Goal: Communication & Community: Answer question/provide support

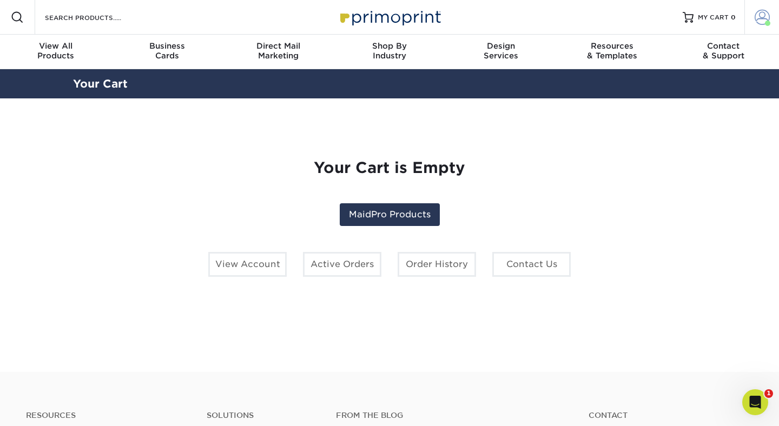
click at [759, 18] on span at bounding box center [761, 17] width 15 height 15
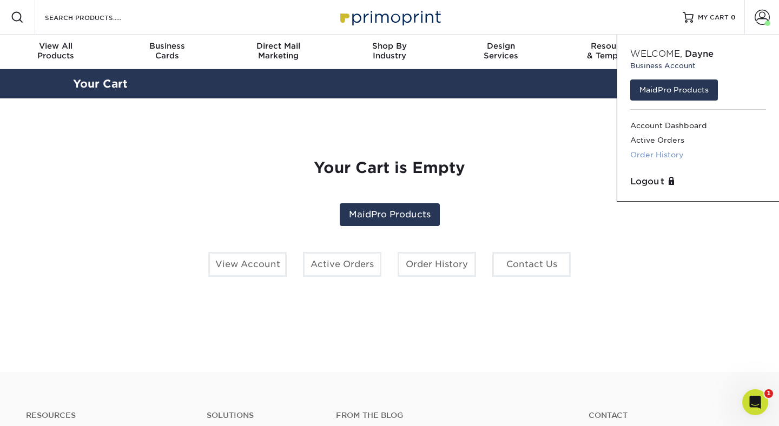
click at [654, 156] on link "Order History" at bounding box center [698, 155] width 136 height 15
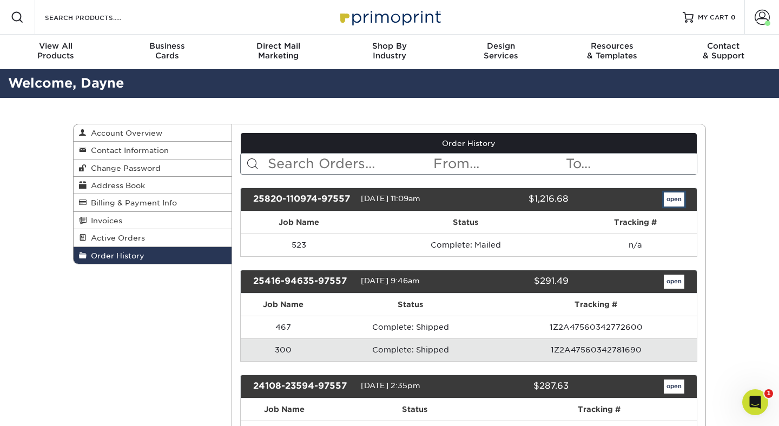
click at [677, 199] on link "open" at bounding box center [673, 199] width 21 height 14
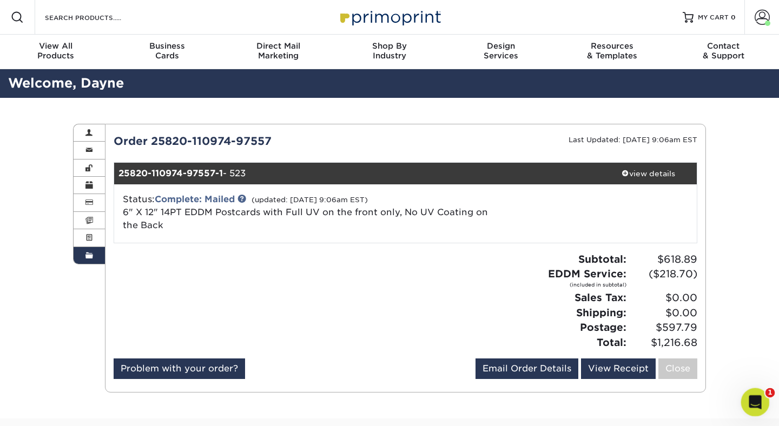
click at [750, 396] on icon "Open Intercom Messenger" at bounding box center [753, 401] width 18 height 18
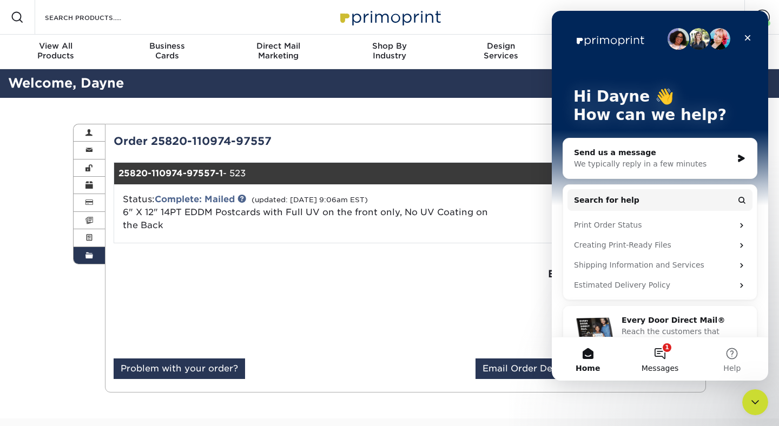
click at [658, 347] on button "1 Messages" at bounding box center [659, 358] width 72 height 43
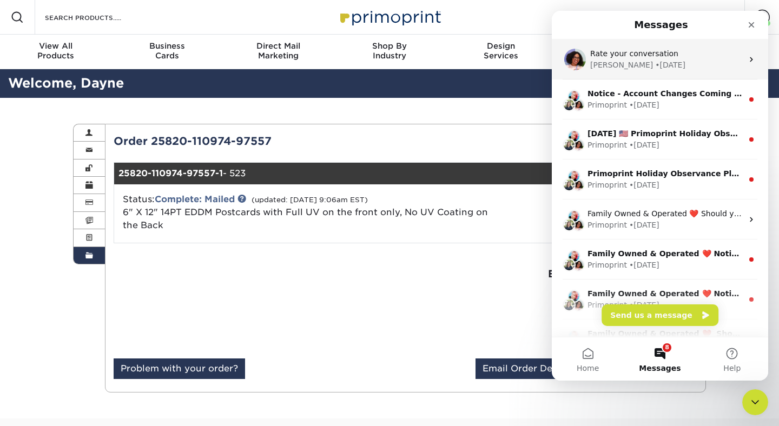
click at [725, 56] on div "Rate your conversation" at bounding box center [666, 53] width 152 height 11
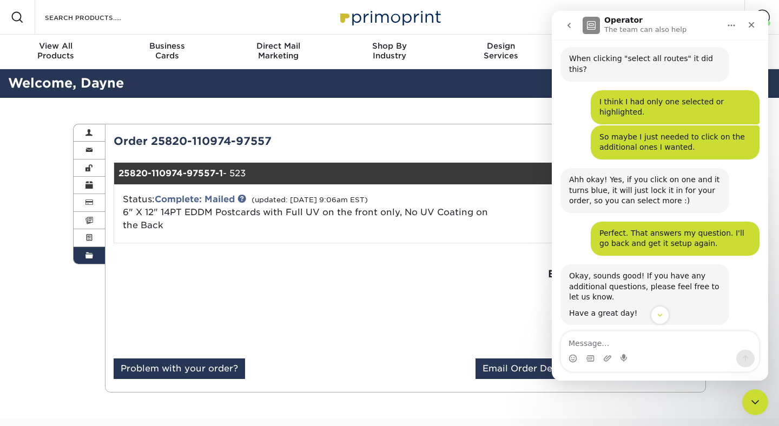
scroll to position [1008, 0]
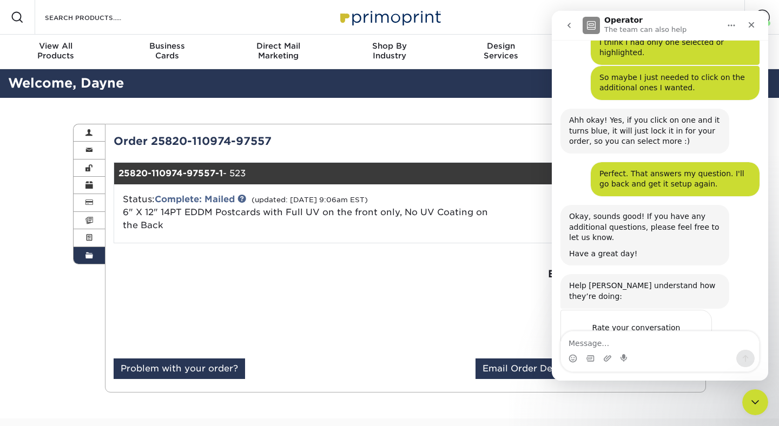
click at [569, 25] on icon "go back" at bounding box center [568, 25] width 3 height 5
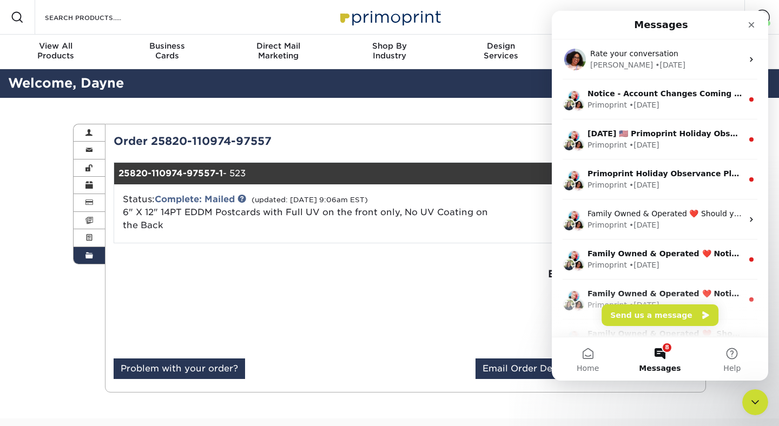
scroll to position [0, 0]
click at [641, 308] on button "Send us a message" at bounding box center [659, 315] width 117 height 22
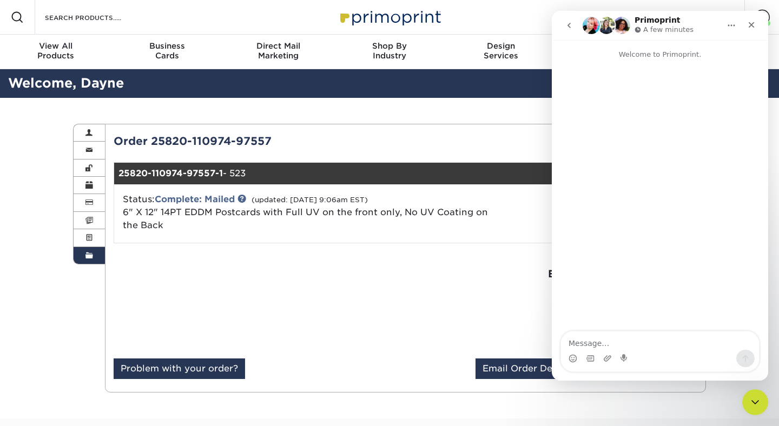
drag, startPoint x: 275, startPoint y: 139, endPoint x: 112, endPoint y: 139, distance: 162.7
click at [112, 139] on div "Order 25820-110974-97557" at bounding box center [255, 141] width 300 height 16
copy div "Order 25820-110974-97557"
click at [590, 346] on textarea "Message…" at bounding box center [660, 340] width 198 height 18
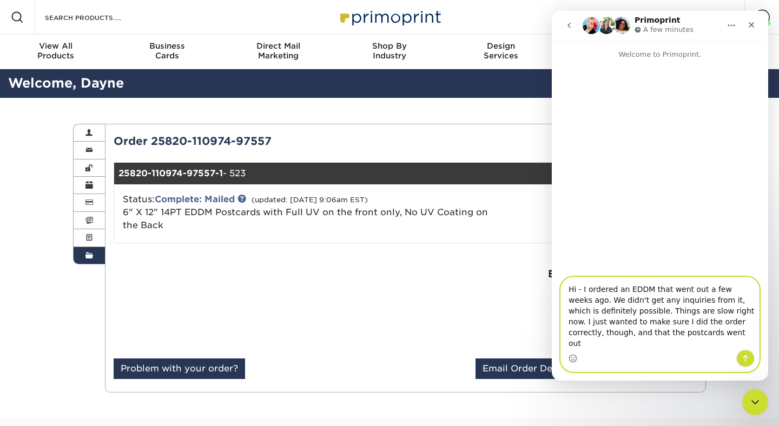
type textarea "Hi - I ordered an EDDM that went out a few weeks ago. We didn't get any inquiri…"
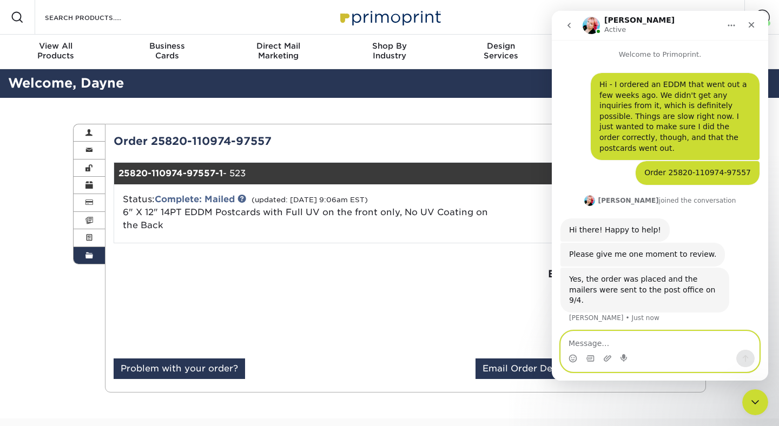
click at [624, 343] on textarea "Message…" at bounding box center [660, 340] width 198 height 18
type textarea "Sounds good. And did I do the design the correct way?"
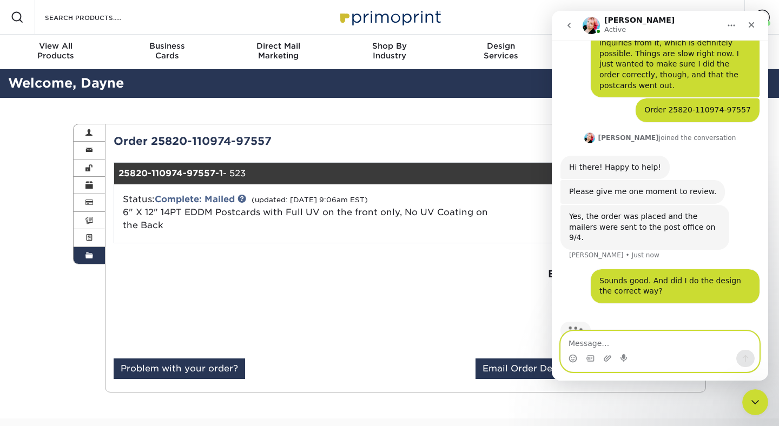
scroll to position [66, 0]
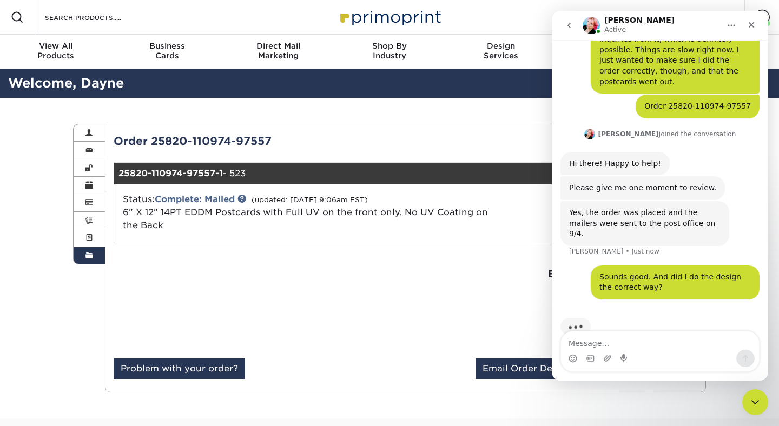
click at [441, 114] on div "Order History Account Overview Contact Information Change Password Address Book…" at bounding box center [389, 258] width 649 height 321
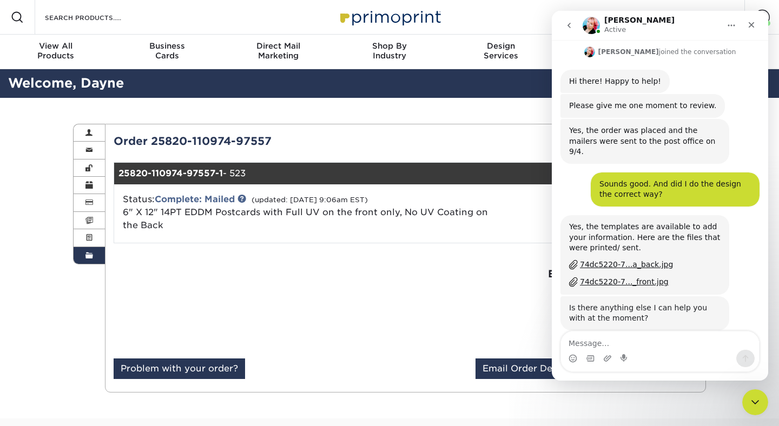
scroll to position [148, 0]
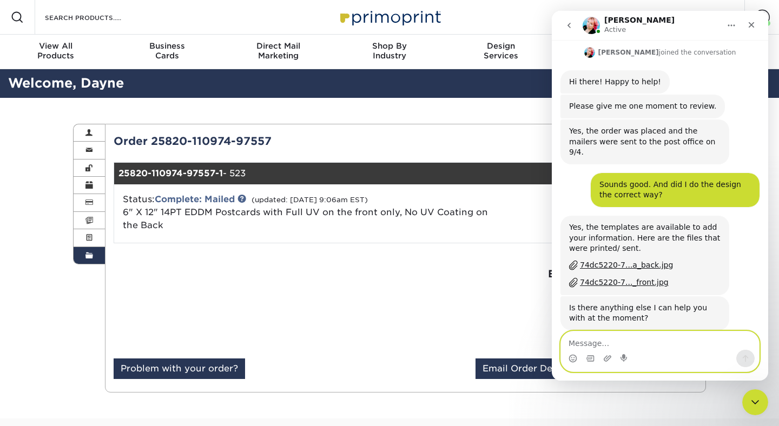
click at [629, 336] on textarea "Message…" at bounding box center [660, 340] width 198 height 18
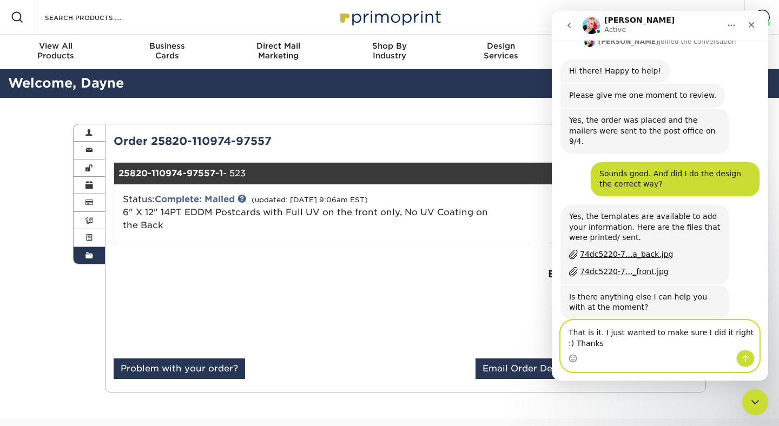
type textarea "That is it. I just wanted to make sure I did it right :) Thanks!"
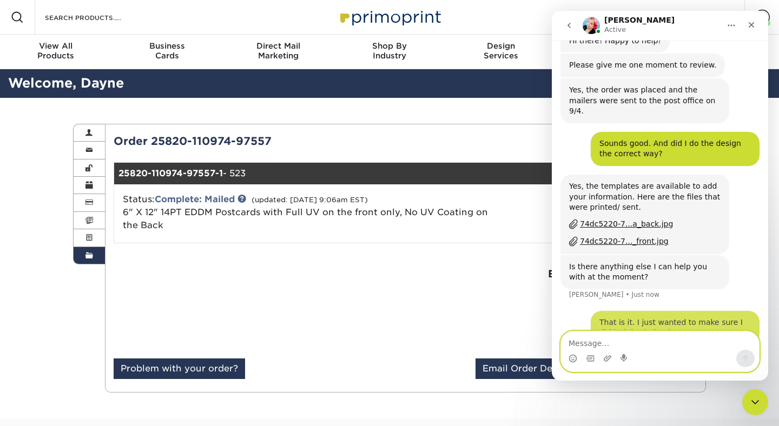
scroll to position [191, 0]
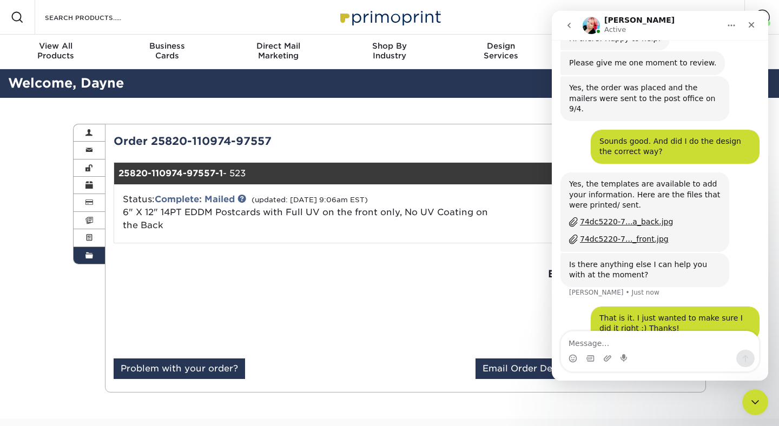
click at [610, 216] on div "74dc5220-7...a_back.jpg" at bounding box center [626, 221] width 93 height 11
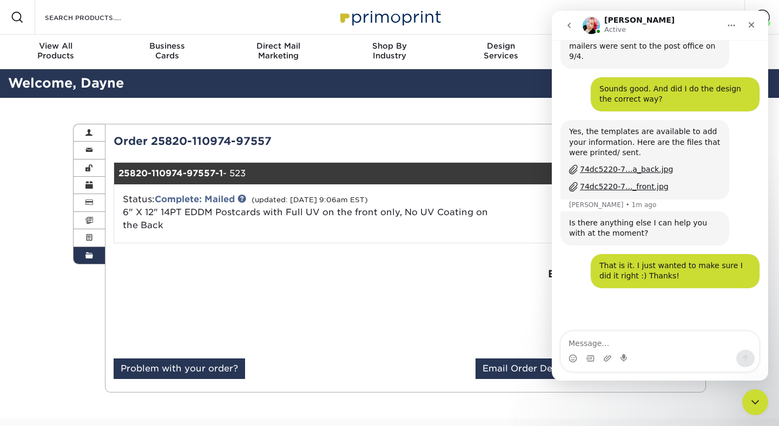
scroll to position [245, 0]
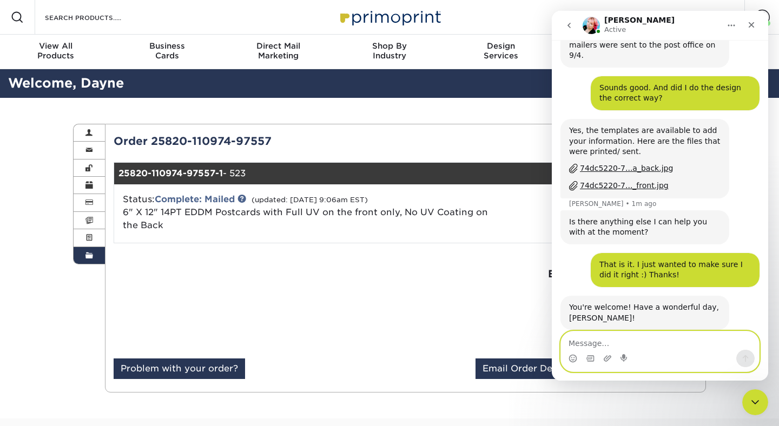
click at [640, 336] on textarea "Message…" at bounding box center [660, 340] width 198 height 18
type textarea "You too!"
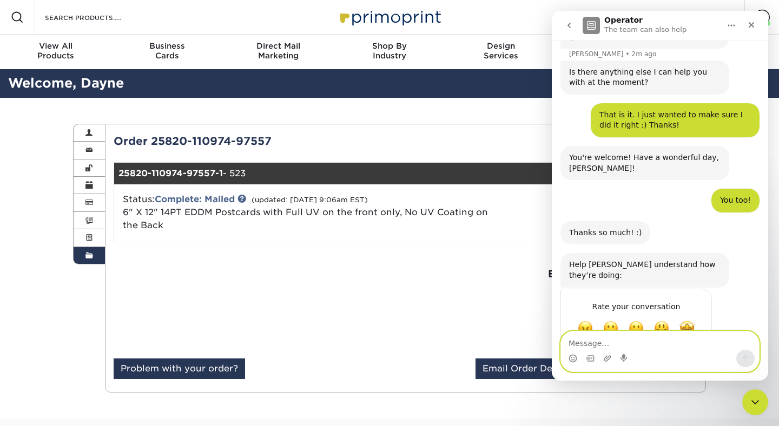
scroll to position [396, 0]
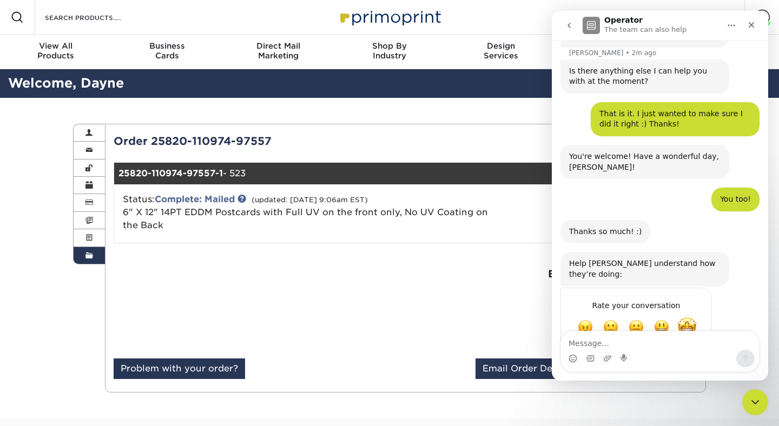
click at [688, 317] on span "Amazing" at bounding box center [686, 326] width 19 height 19
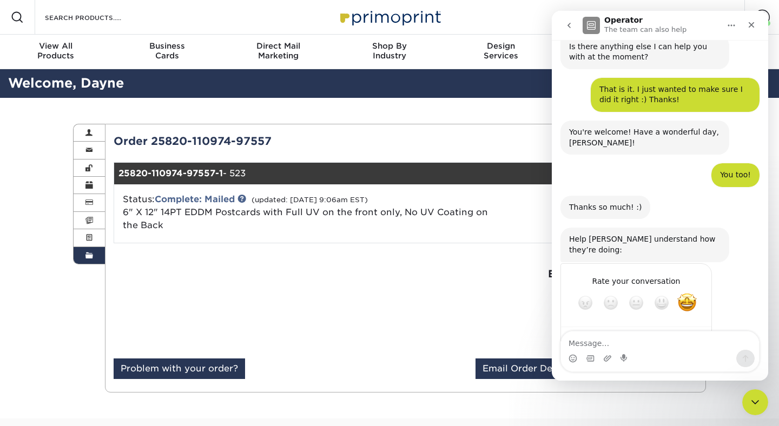
scroll to position [425, 0]
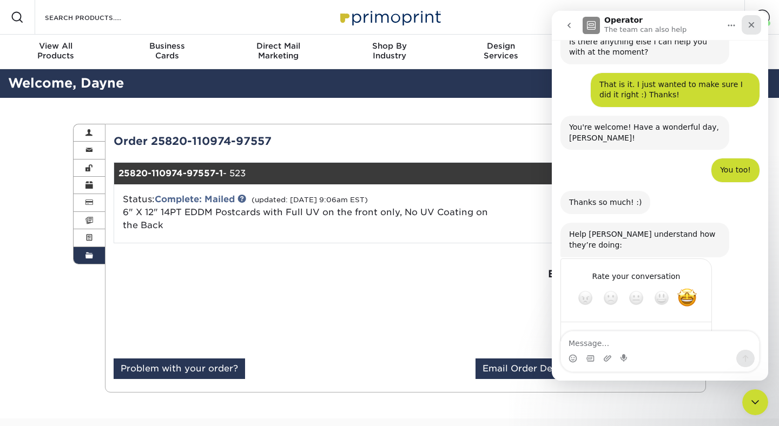
click at [753, 17] on div "Close" at bounding box center [750, 24] width 19 height 19
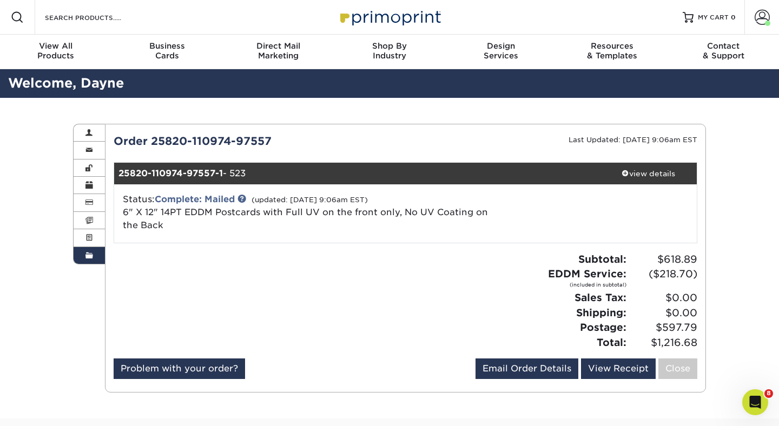
scroll to position [2, 0]
click at [482, 119] on div "Order History Account Overview Contact Information Change Password Address Book…" at bounding box center [389, 258] width 649 height 321
